Goal: Transaction & Acquisition: Purchase product/service

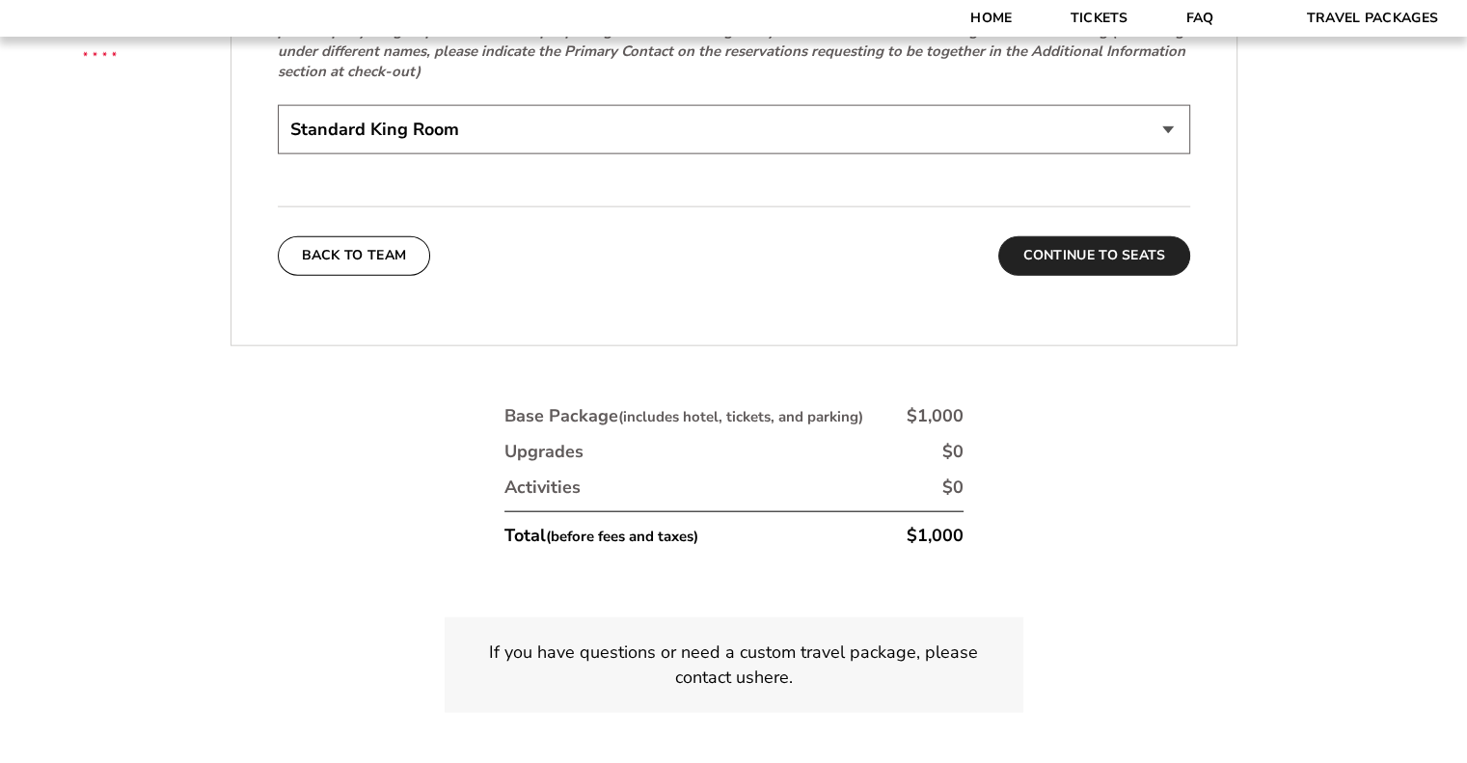
click at [1131, 236] on button "Continue To Seats" at bounding box center [1094, 255] width 191 height 39
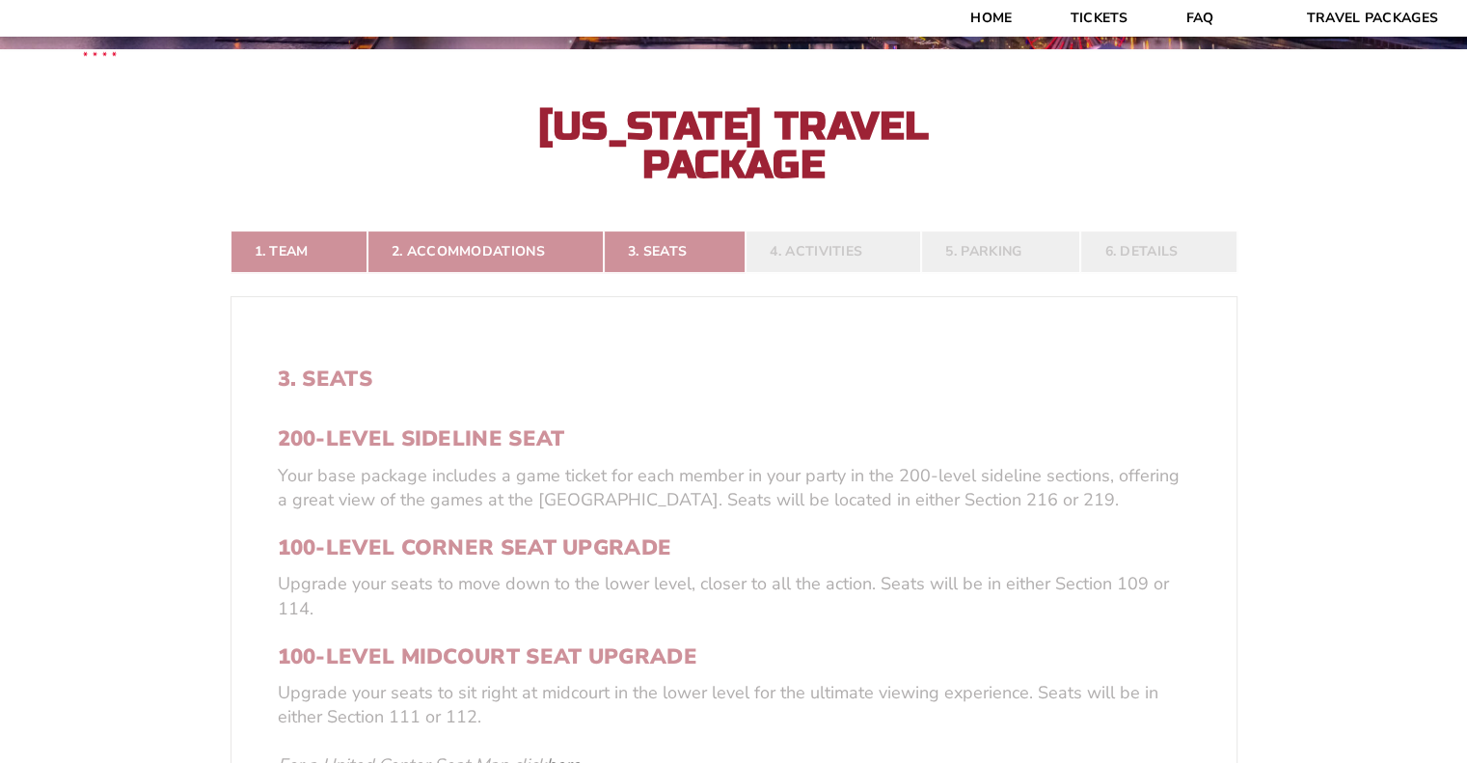
scroll to position [939, 0]
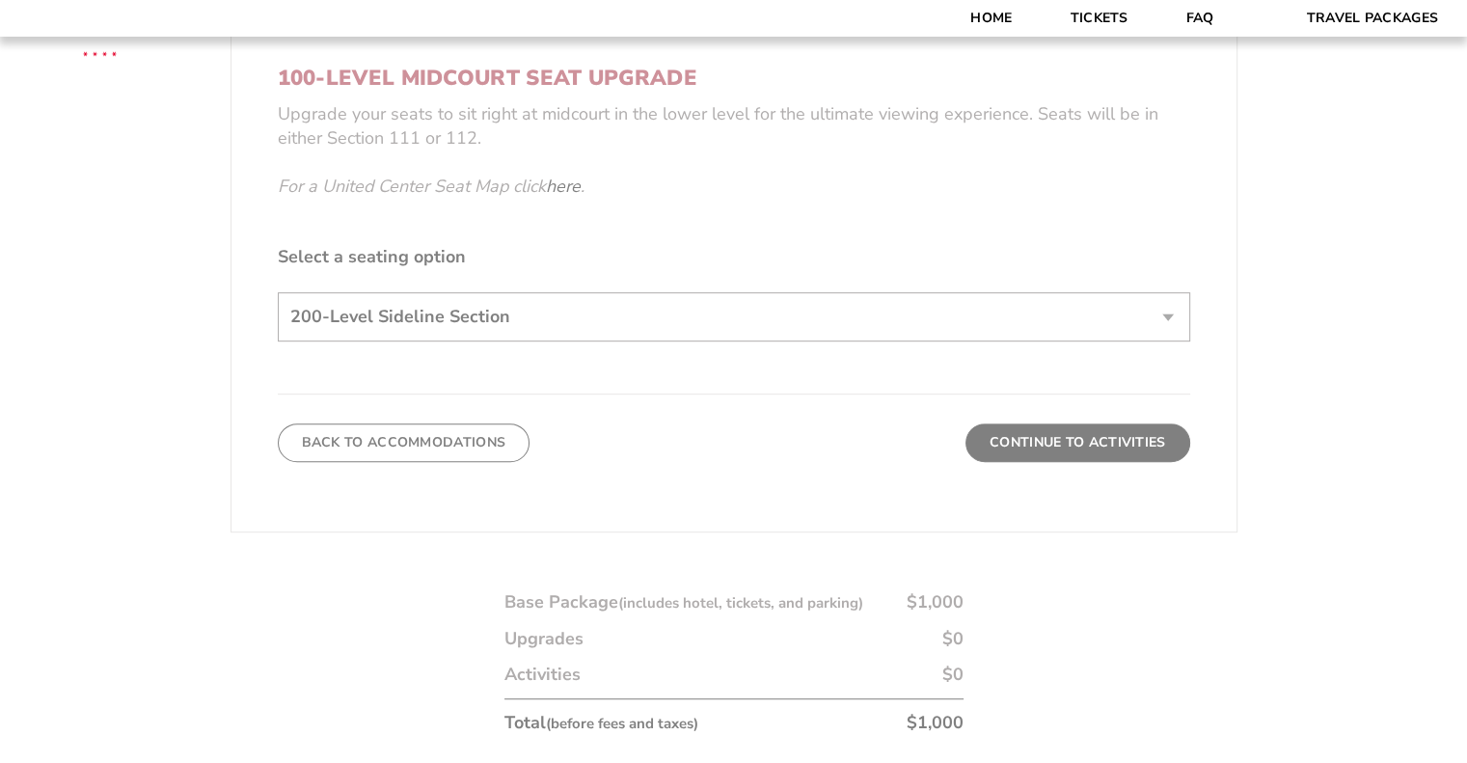
click at [1045, 438] on form "[US_STATE] [US_STATE] Travel Package [PERSON_NAME] Travel Package 1. Team 2. Ac…" at bounding box center [733, 26] width 1467 height 1931
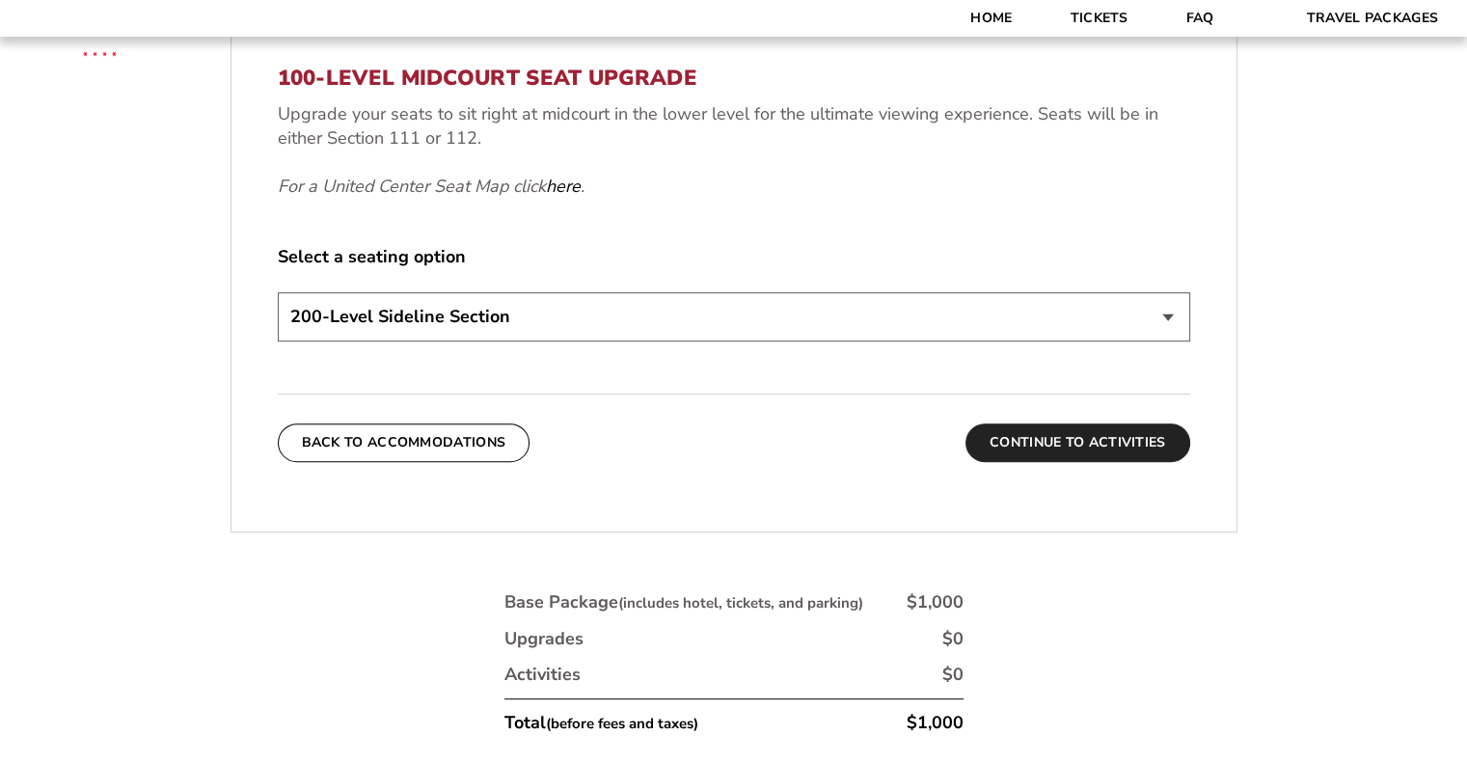
click at [1055, 449] on button "Continue To Activities" at bounding box center [1078, 443] width 225 height 39
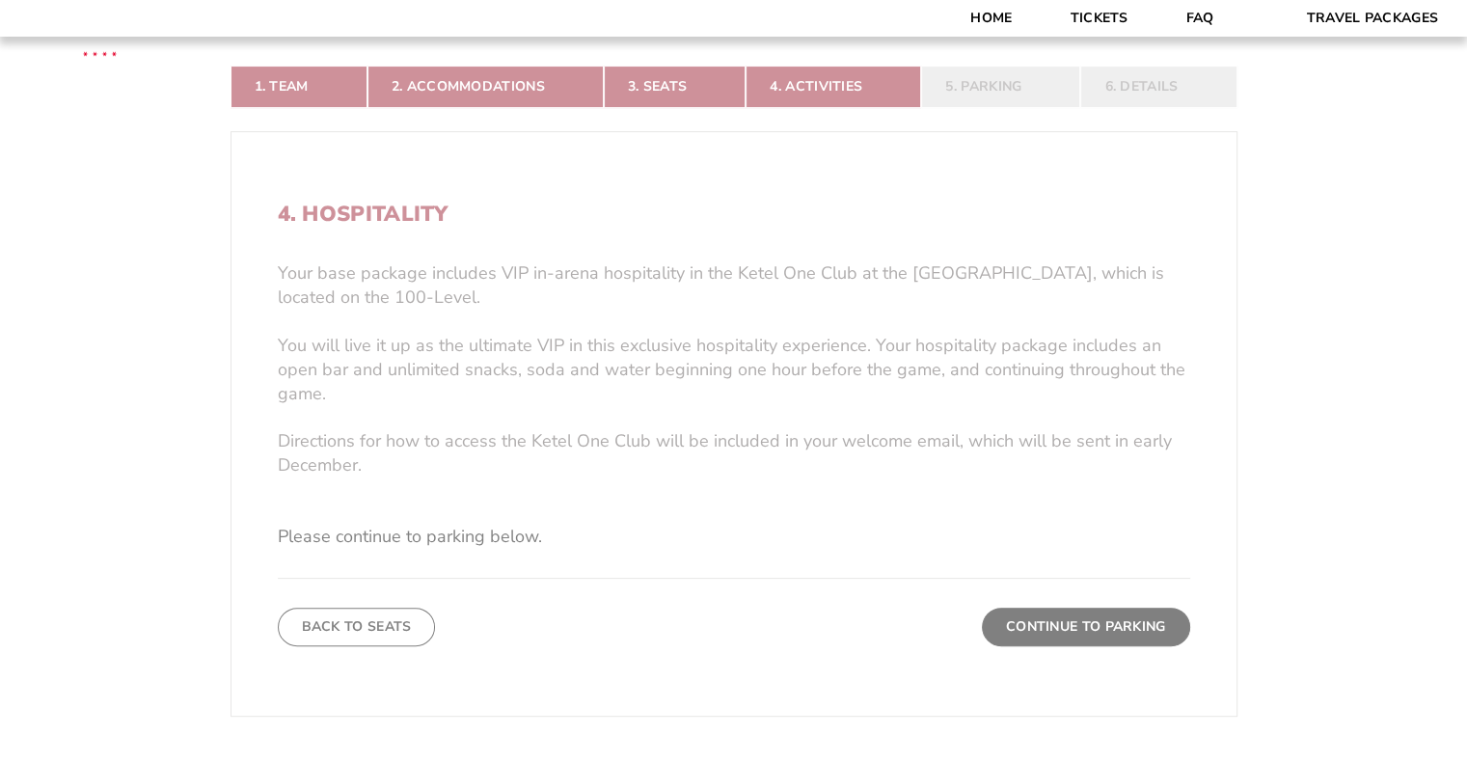
scroll to position [746, 0]
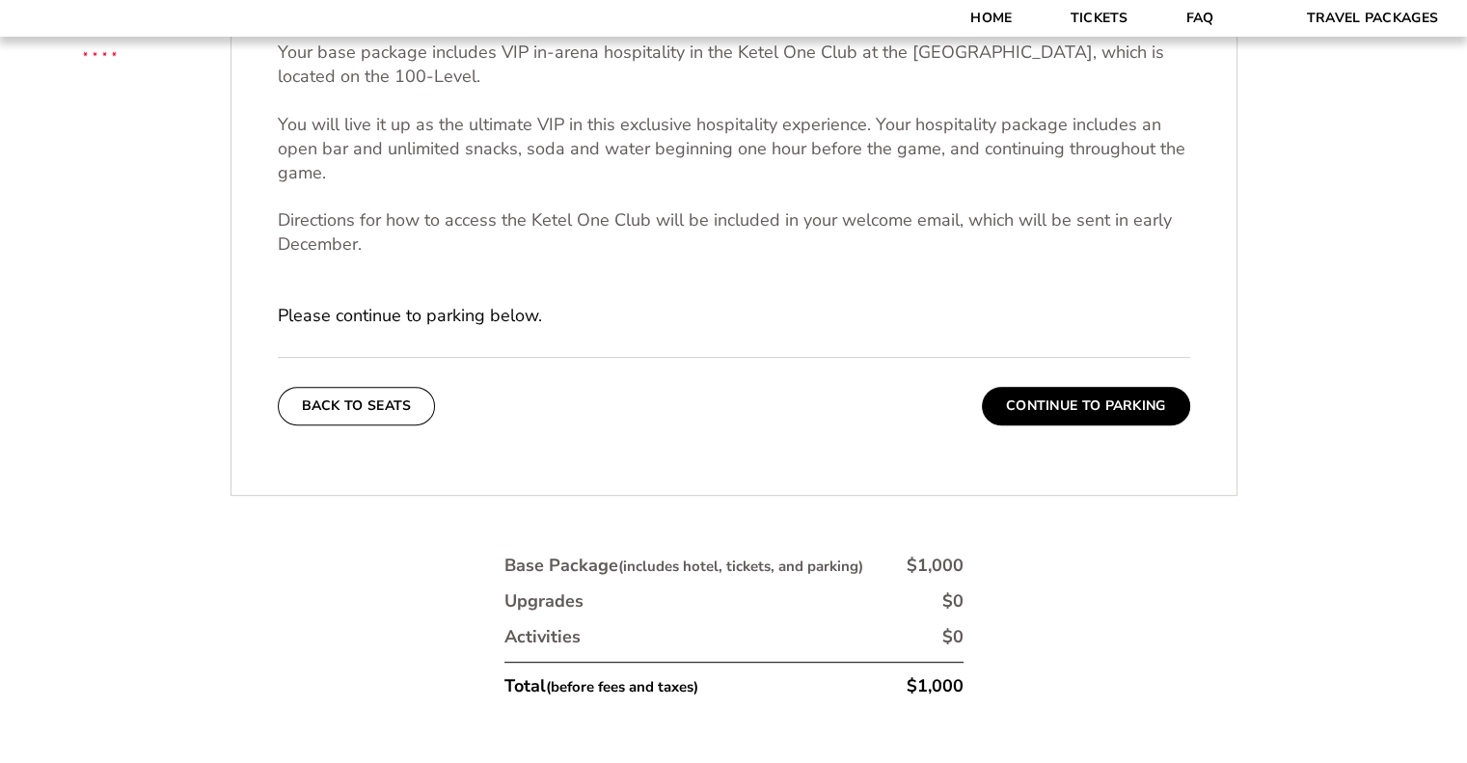
click at [1073, 404] on button "Continue To Parking" at bounding box center [1086, 406] width 208 height 39
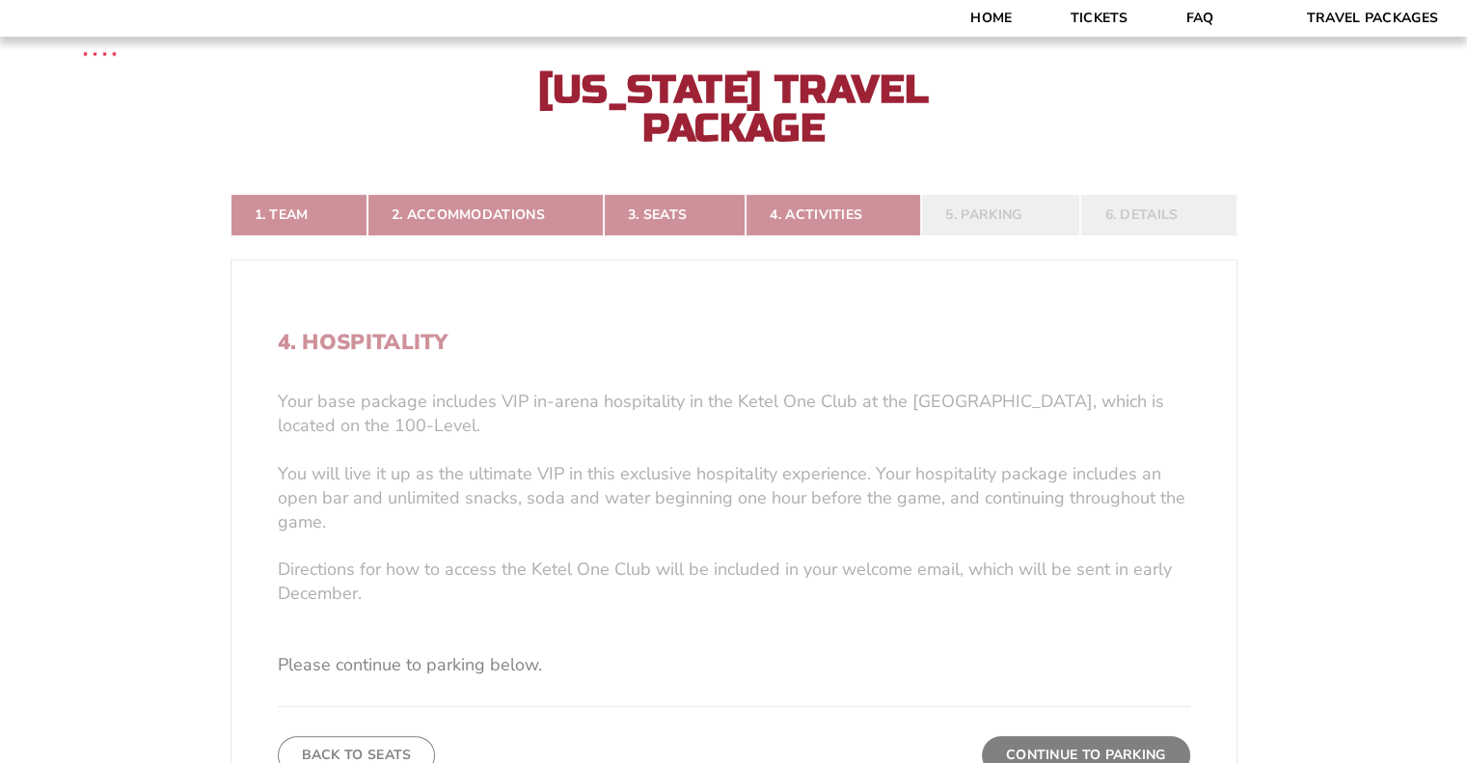
scroll to position [360, 0]
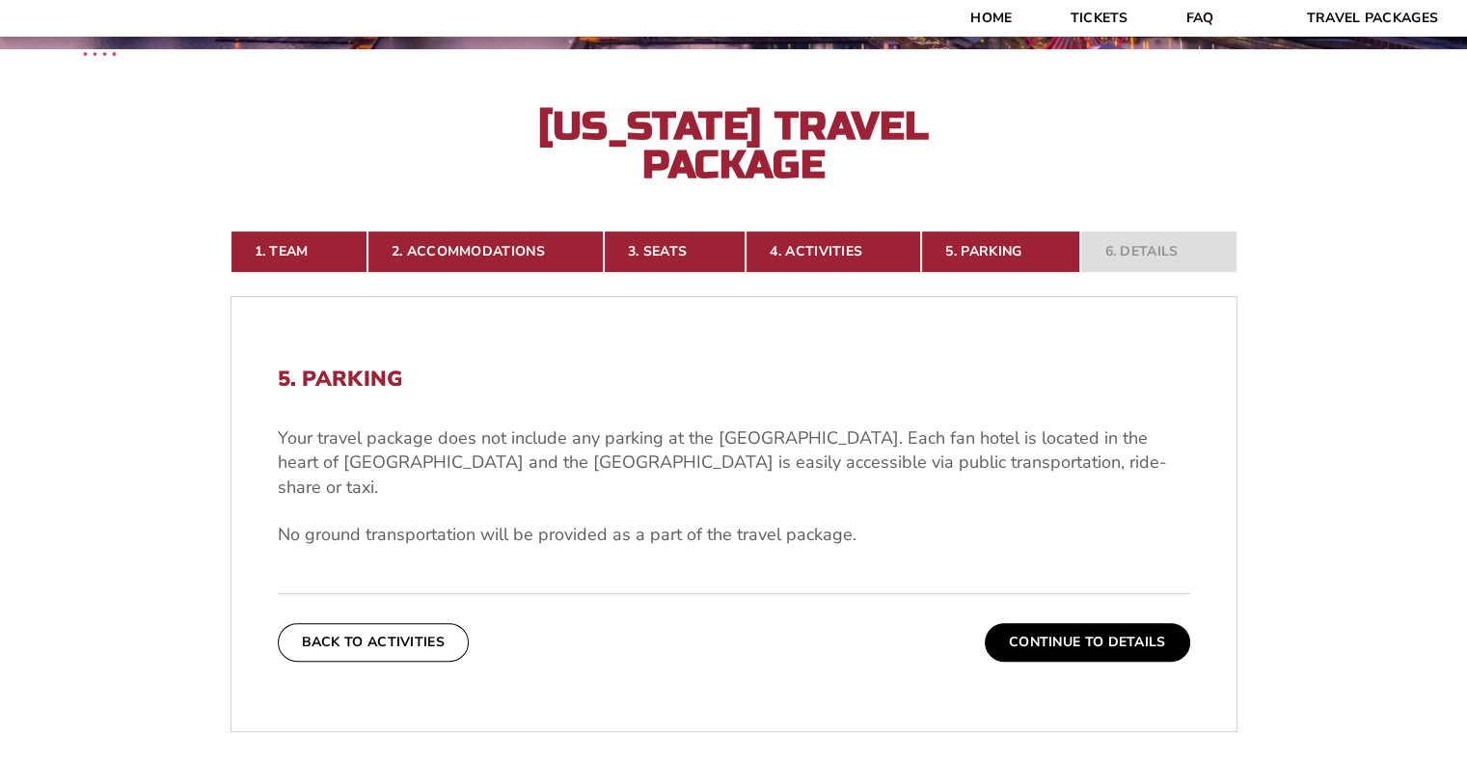
click at [1374, 399] on form "[US_STATE] [US_STATE] Travel Package [PERSON_NAME] Travel Package 1. Team 2. Ac…" at bounding box center [733, 415] width 1467 height 1551
click at [1057, 623] on button "Continue To Details" at bounding box center [1088, 642] width 206 height 39
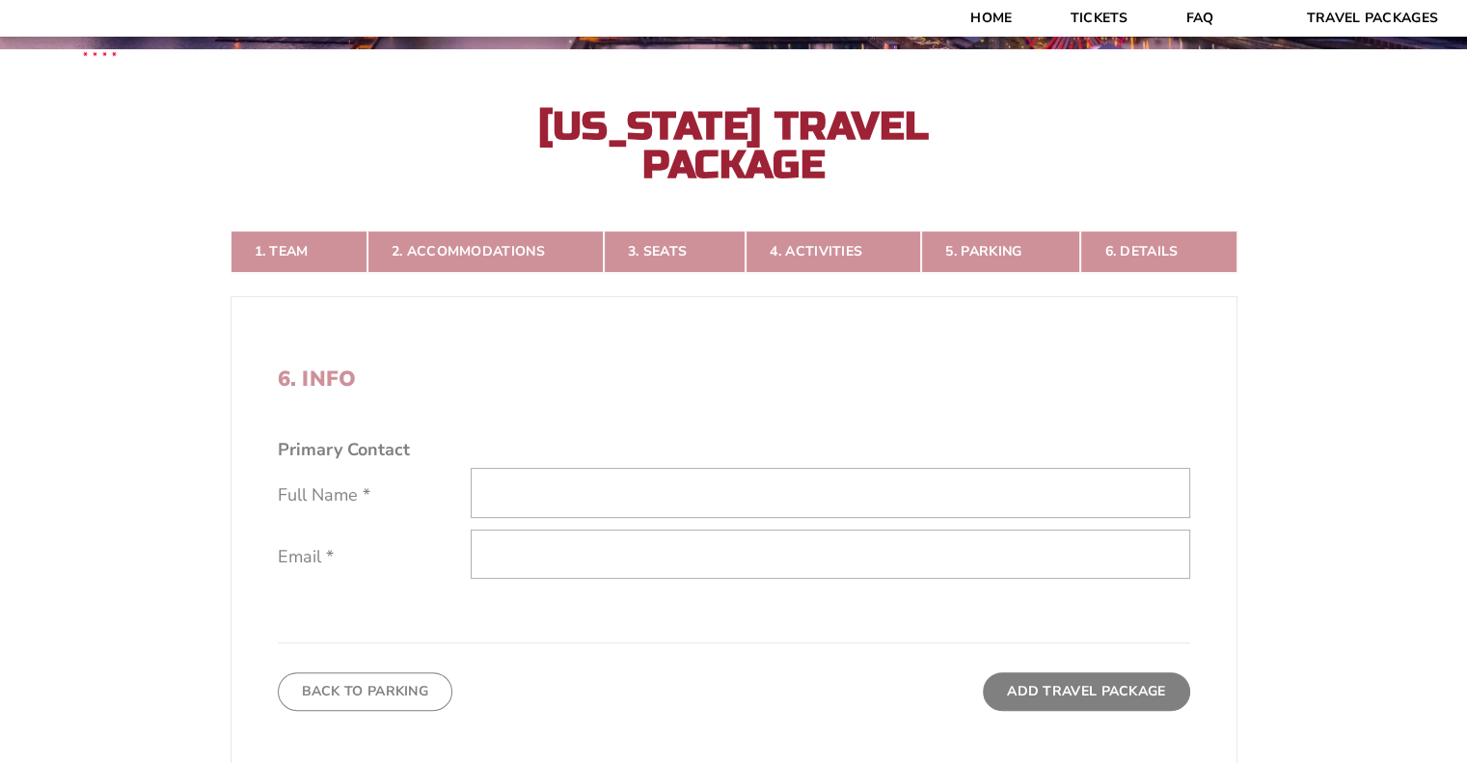
click at [557, 493] on form "[US_STATE] [US_STATE] Travel Package [PERSON_NAME] Travel Package 1. Team 2. Ac…" at bounding box center [733, 440] width 1467 height 1601
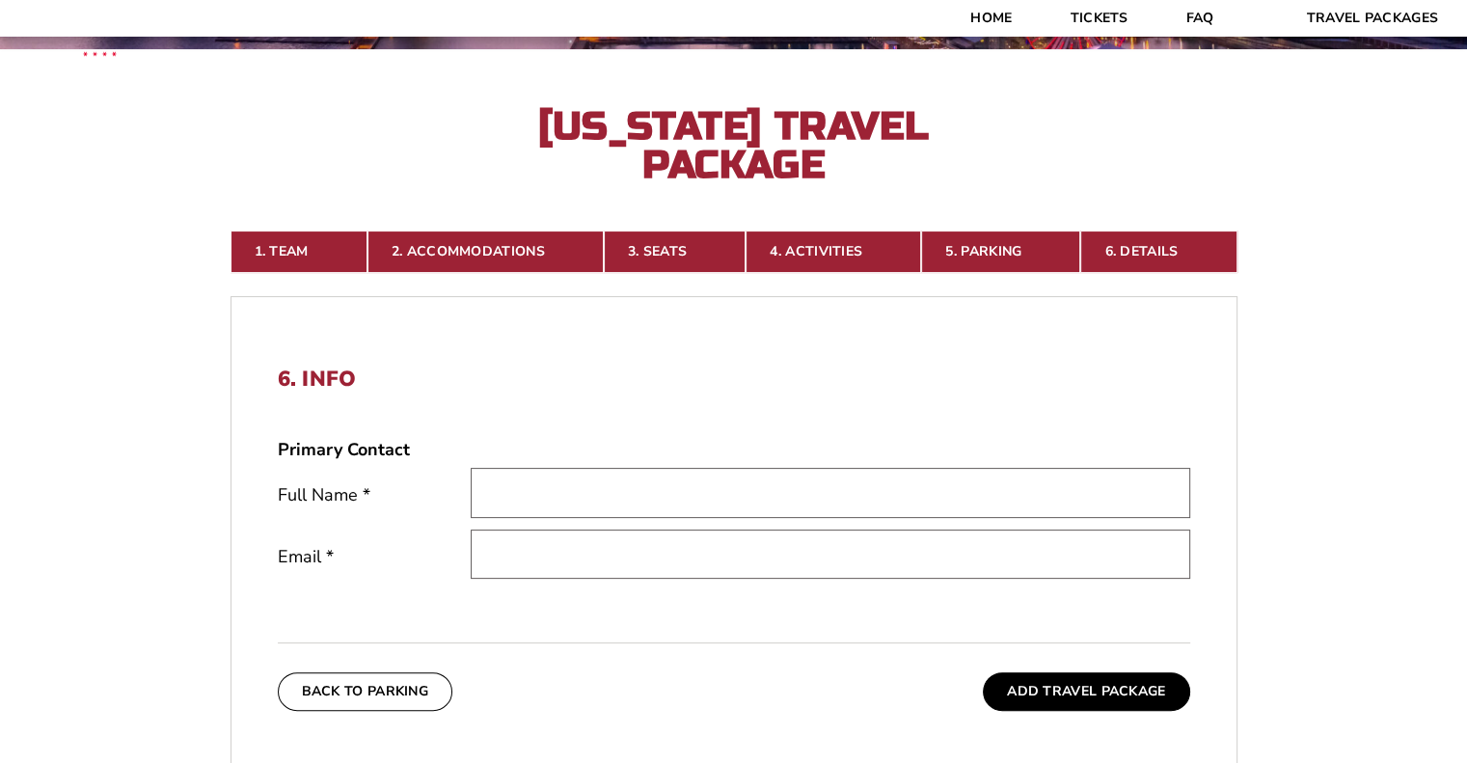
click at [552, 486] on input "text" at bounding box center [831, 492] width 720 height 49
type input "Test"
type input "[EMAIL_ADDRESS][DOMAIN_NAME]"
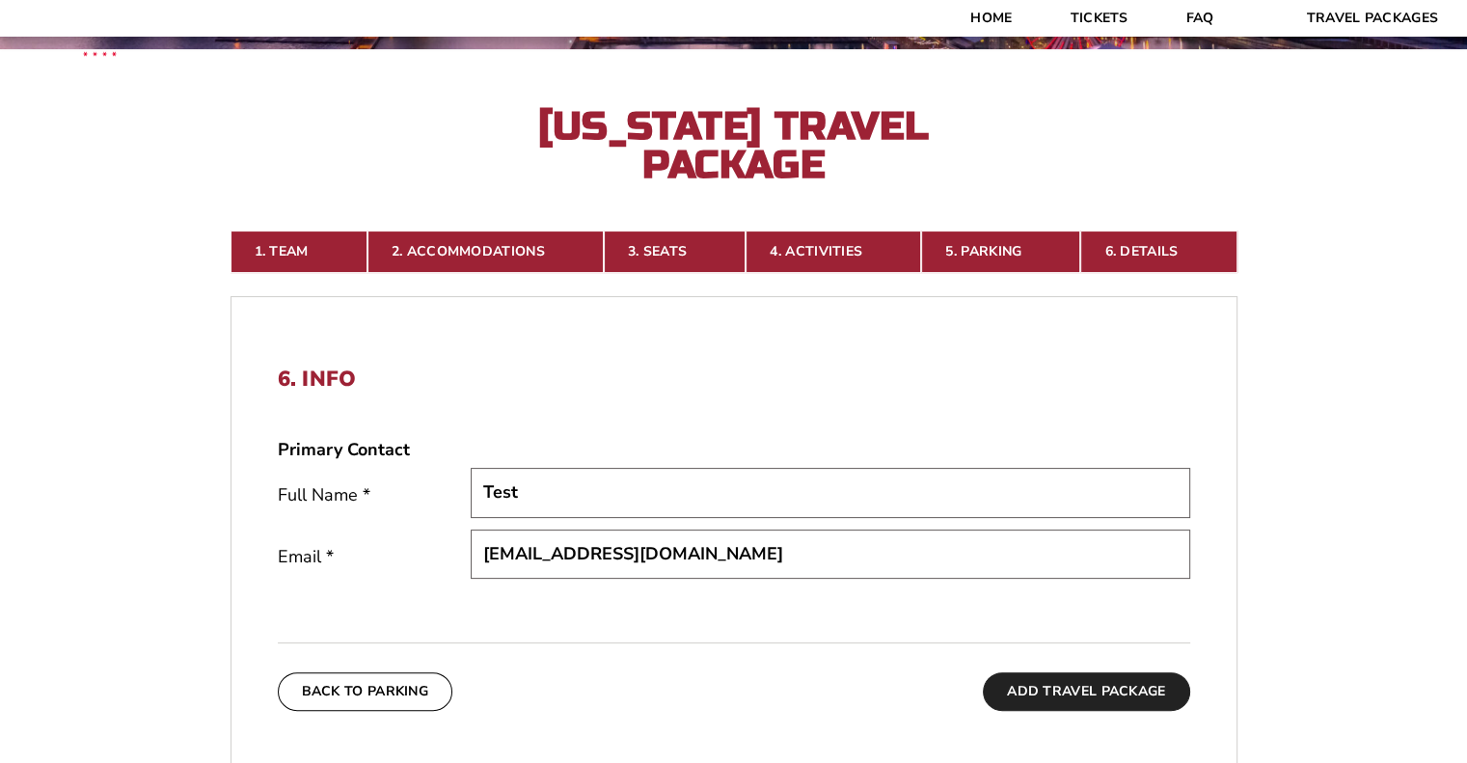
click at [1075, 703] on button "Add Travel Package" at bounding box center [1086, 691] width 206 height 39
click at [1046, 685] on button "Add Travel Package" at bounding box center [1086, 691] width 206 height 39
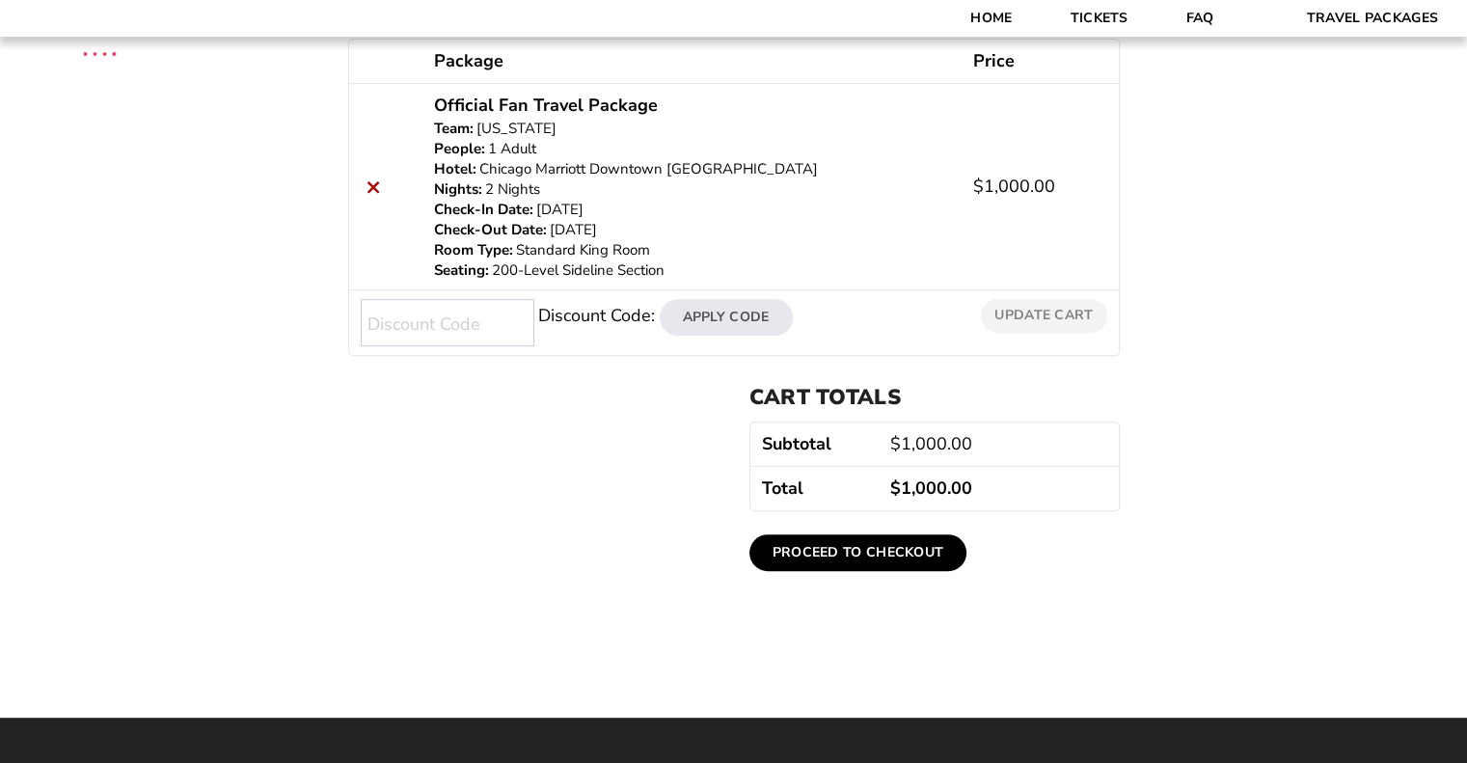
scroll to position [560, 0]
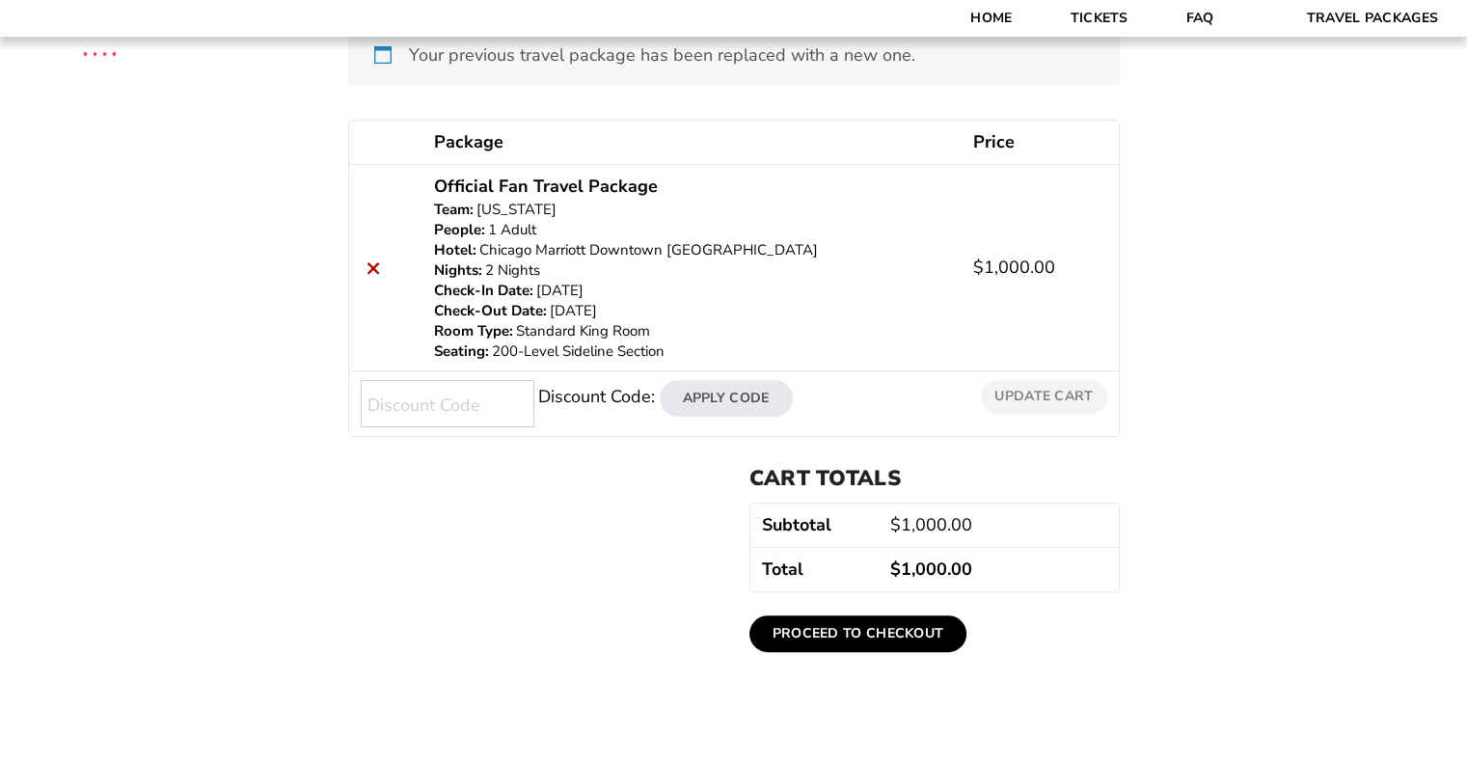
click at [862, 629] on link "Proceed to checkout" at bounding box center [859, 634] width 218 height 37
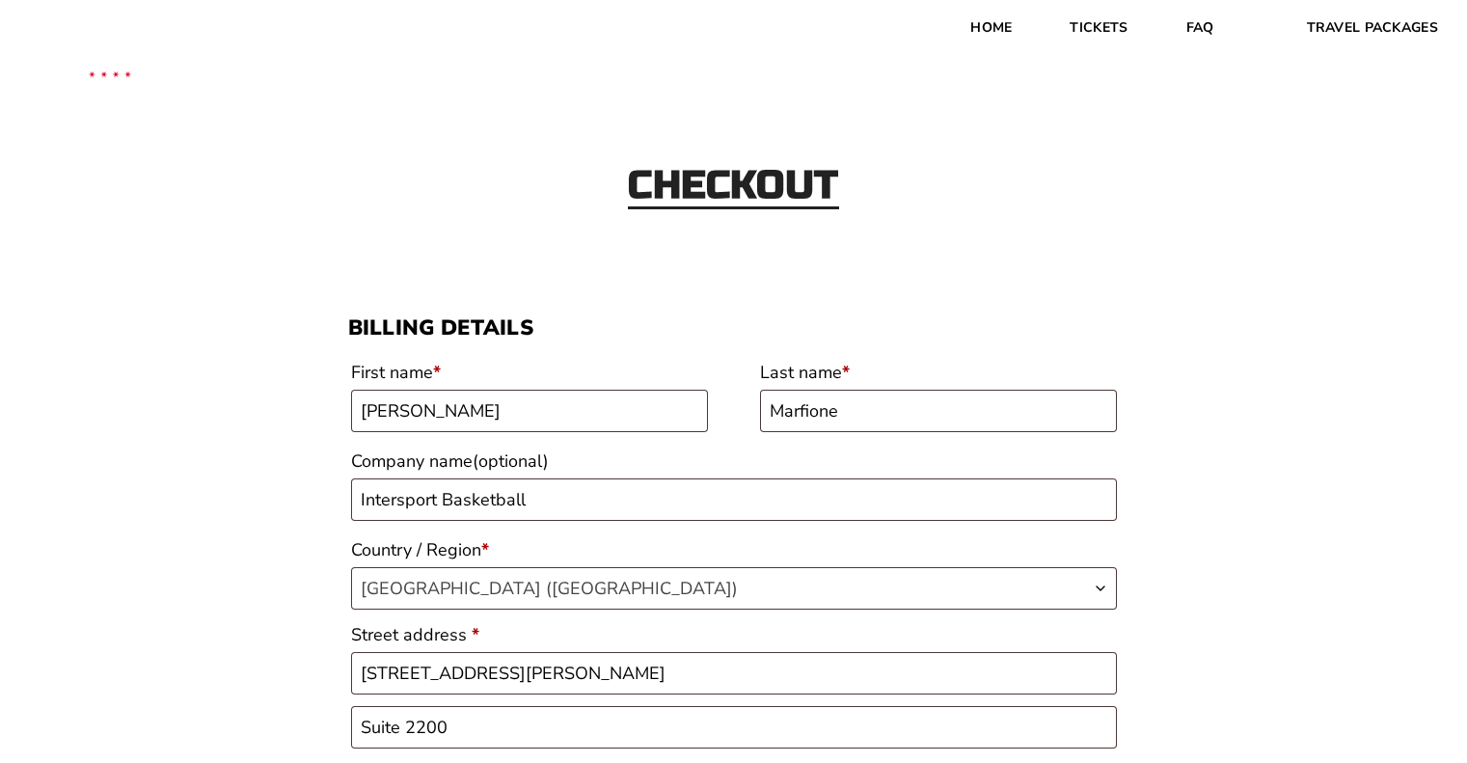
select select "IL"
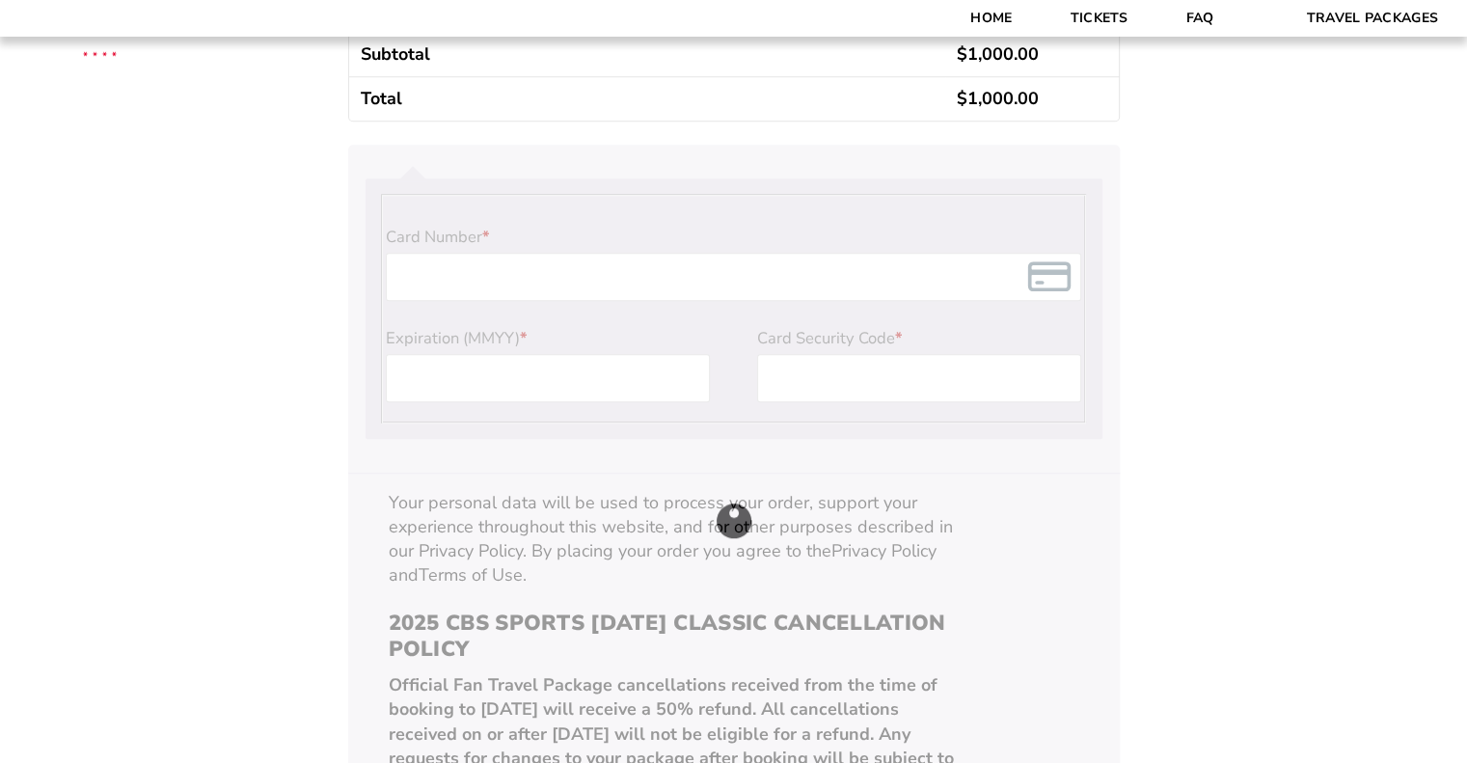
scroll to position [1930, 0]
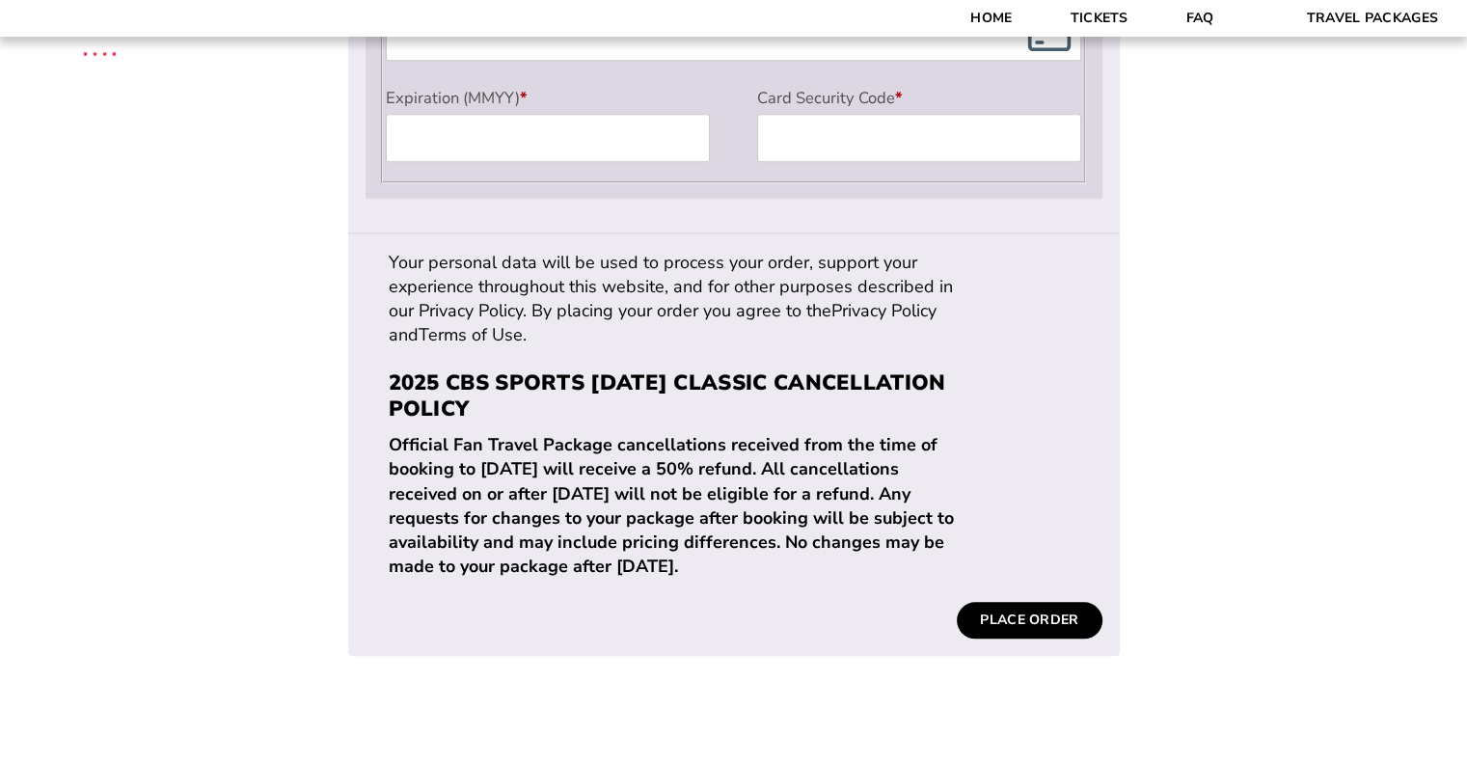
drag, startPoint x: 486, startPoint y: 590, endPoint x: 394, endPoint y: 444, distance: 173.5
click at [394, 444] on p "Official Fan Travel Package cancellations received from the time of booking to …" at bounding box center [673, 506] width 569 height 146
copy p "Official Fan Travel Package cancellations received from the time of booking to …"
